Goal: Information Seeking & Learning: Learn about a topic

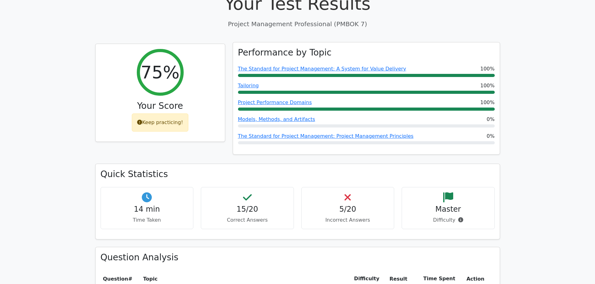
scroll to position [94, 0]
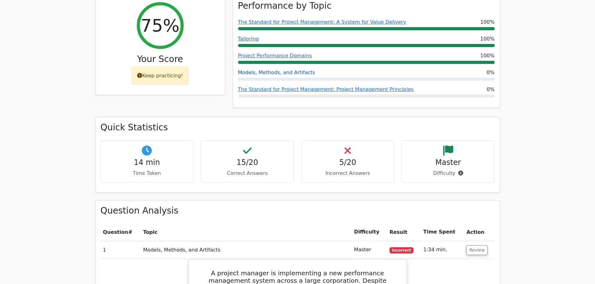
click at [292, 71] on link "Models, Methods, and Artifacts" at bounding box center [276, 73] width 77 height 6
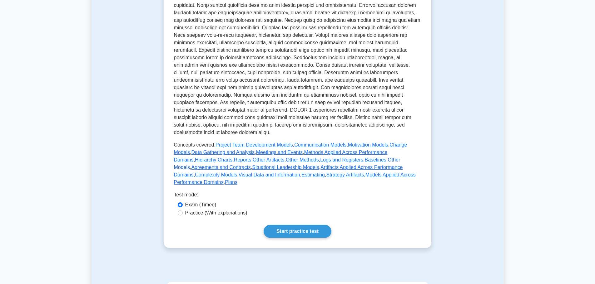
scroll to position [187, 0]
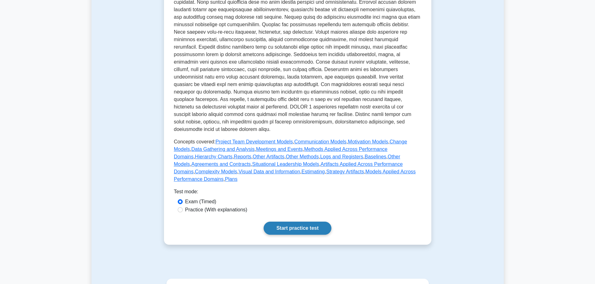
click at [323, 222] on link "Start practice test" at bounding box center [298, 228] width 68 height 13
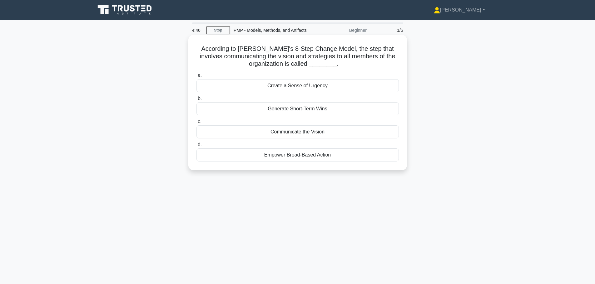
click at [295, 137] on div "Communicate the Vision" at bounding box center [297, 132] width 202 height 13
click at [196, 124] on input "c. Communicate the Vision" at bounding box center [196, 122] width 0 height 4
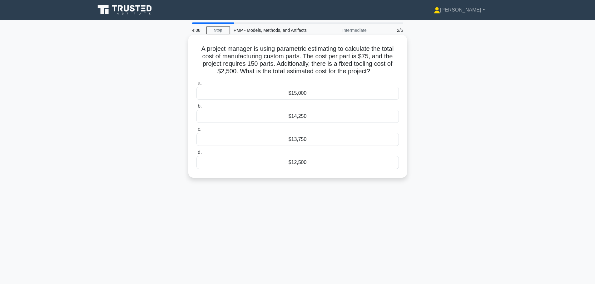
click at [322, 134] on div "$13,750" at bounding box center [297, 139] width 202 height 13
click at [196, 131] on input "c. $13,750" at bounding box center [196, 129] width 0 height 4
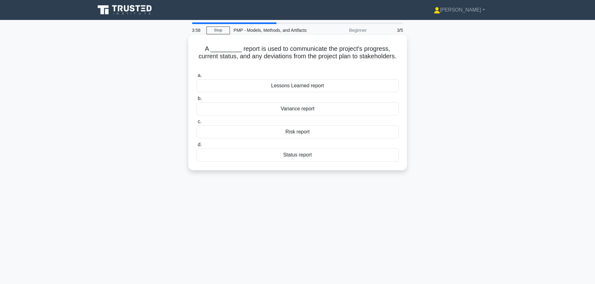
click at [256, 160] on div "Status report" at bounding box center [297, 155] width 202 height 13
click at [196, 147] on input "d. Status report" at bounding box center [196, 145] width 0 height 4
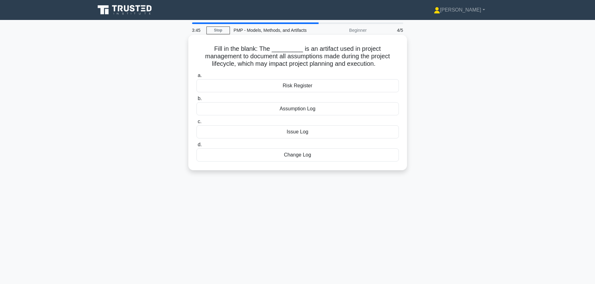
click at [277, 108] on div "Assumption Log" at bounding box center [297, 108] width 202 height 13
click at [196, 101] on input "b. Assumption Log" at bounding box center [196, 99] width 0 height 4
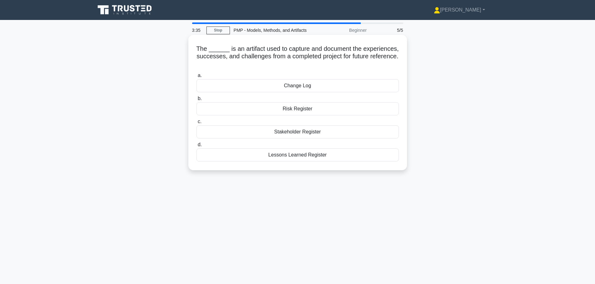
click at [275, 160] on div "Lessons Learned Register" at bounding box center [297, 155] width 202 height 13
click at [196, 147] on input "d. Lessons Learned Register" at bounding box center [196, 145] width 0 height 4
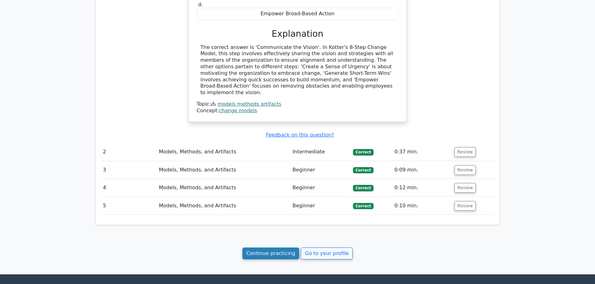
scroll to position [500, 0]
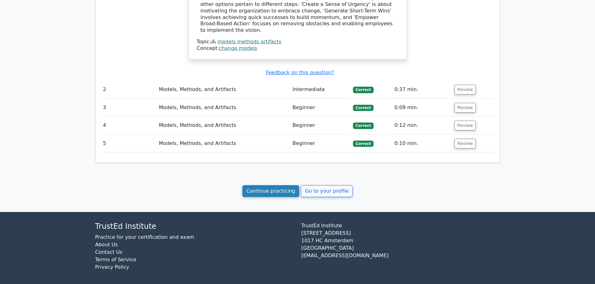
click at [272, 189] on link "Continue practicing" at bounding box center [270, 191] width 57 height 12
